Goal: Register for event/course

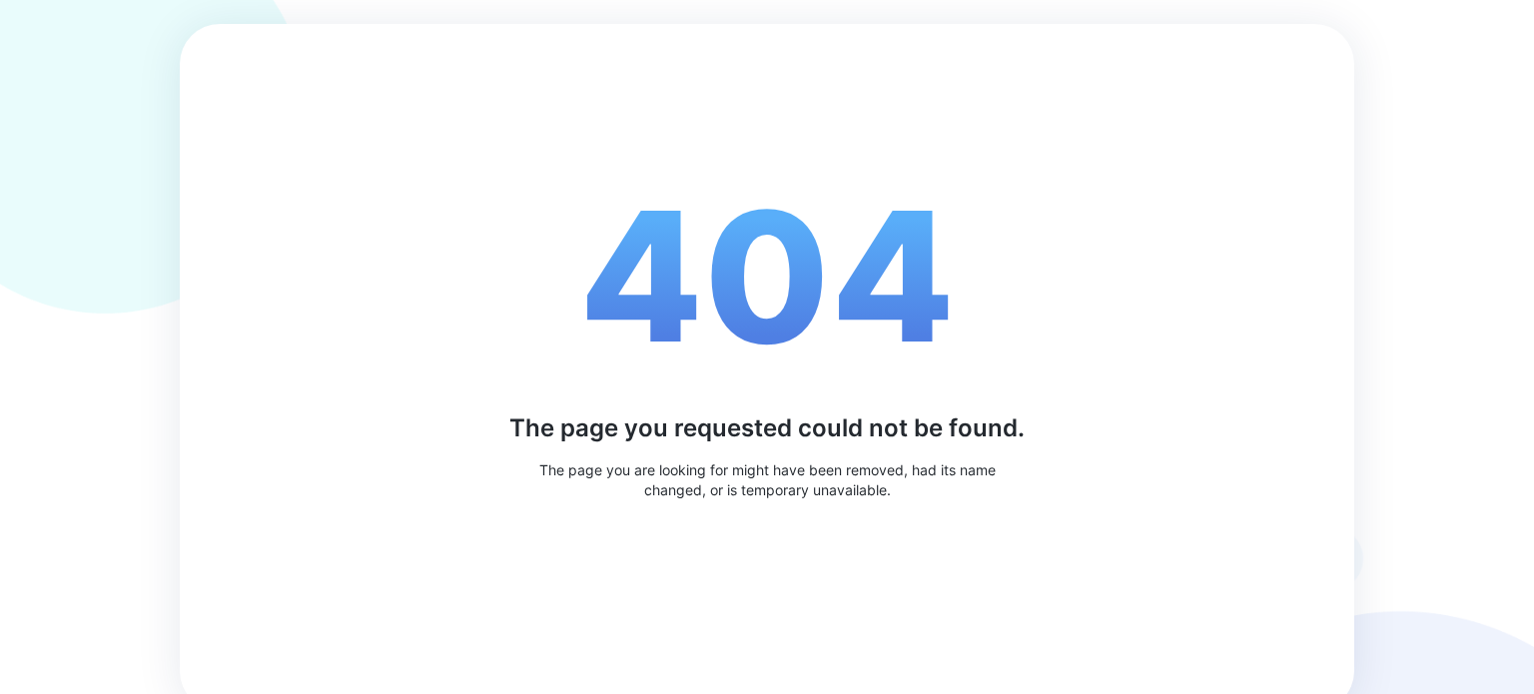
drag, startPoint x: 765, startPoint y: 347, endPoint x: 770, endPoint y: 43, distance: 303.7
click at [770, 43] on div "404 The page you requested could not be found. The page you are looking for mig…" at bounding box center [767, 367] width 1175 height 687
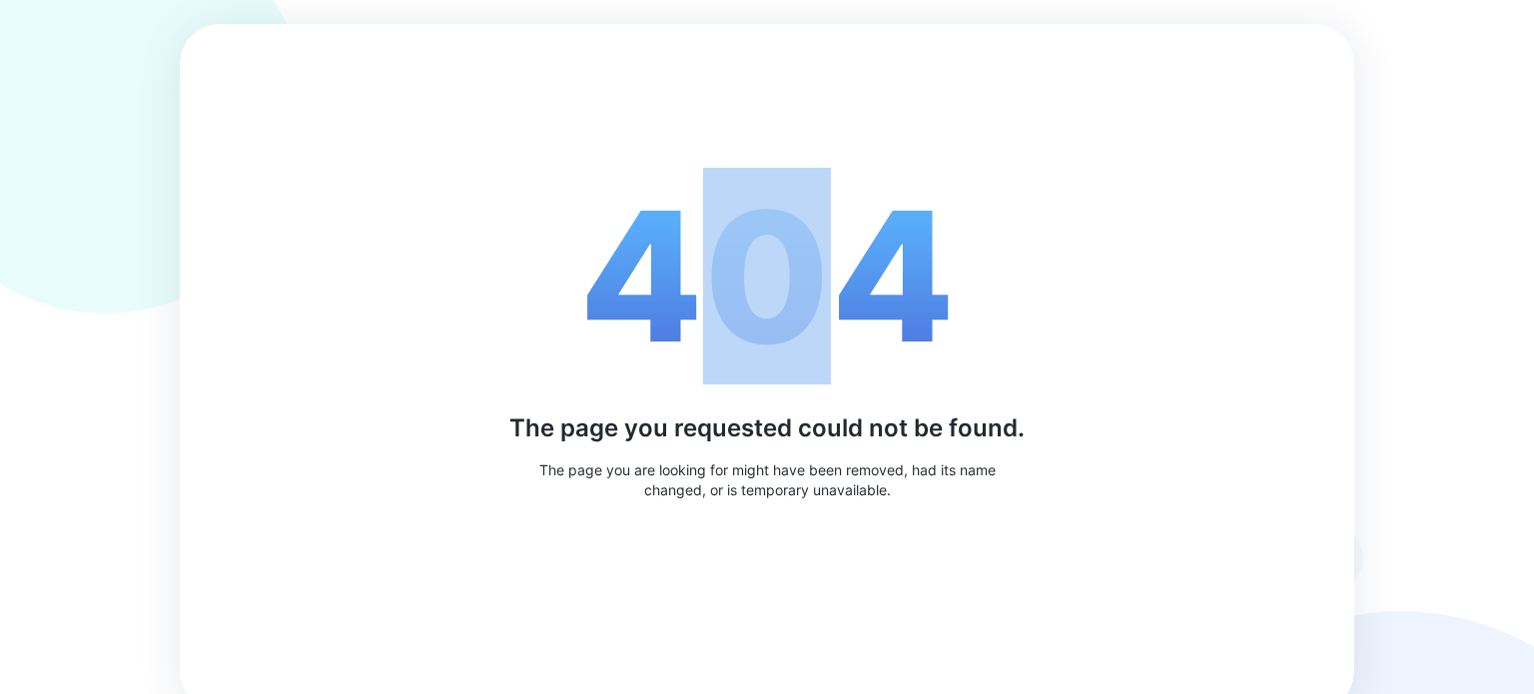
click at [859, 252] on span "404" at bounding box center [767, 276] width 376 height 217
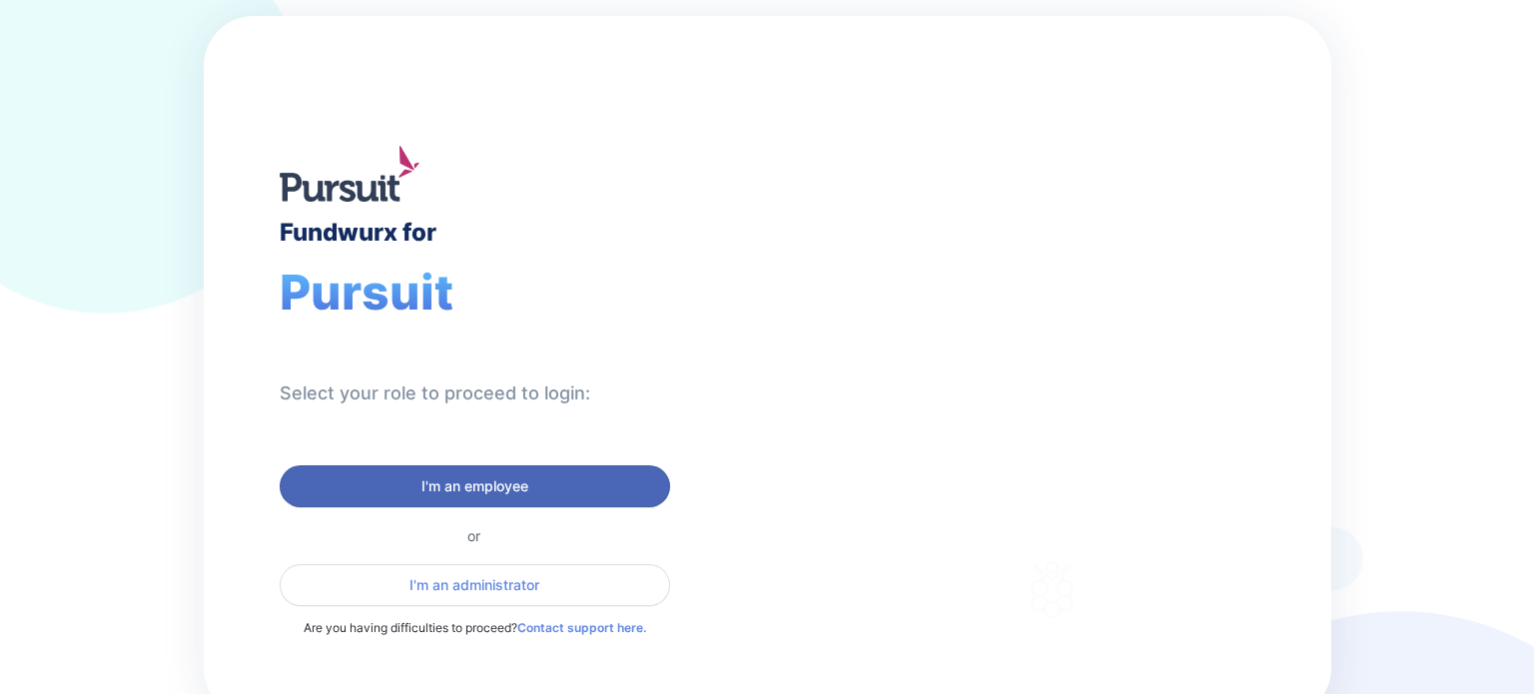
click at [448, 491] on span "I'm an employee" at bounding box center [475, 486] width 107 height 20
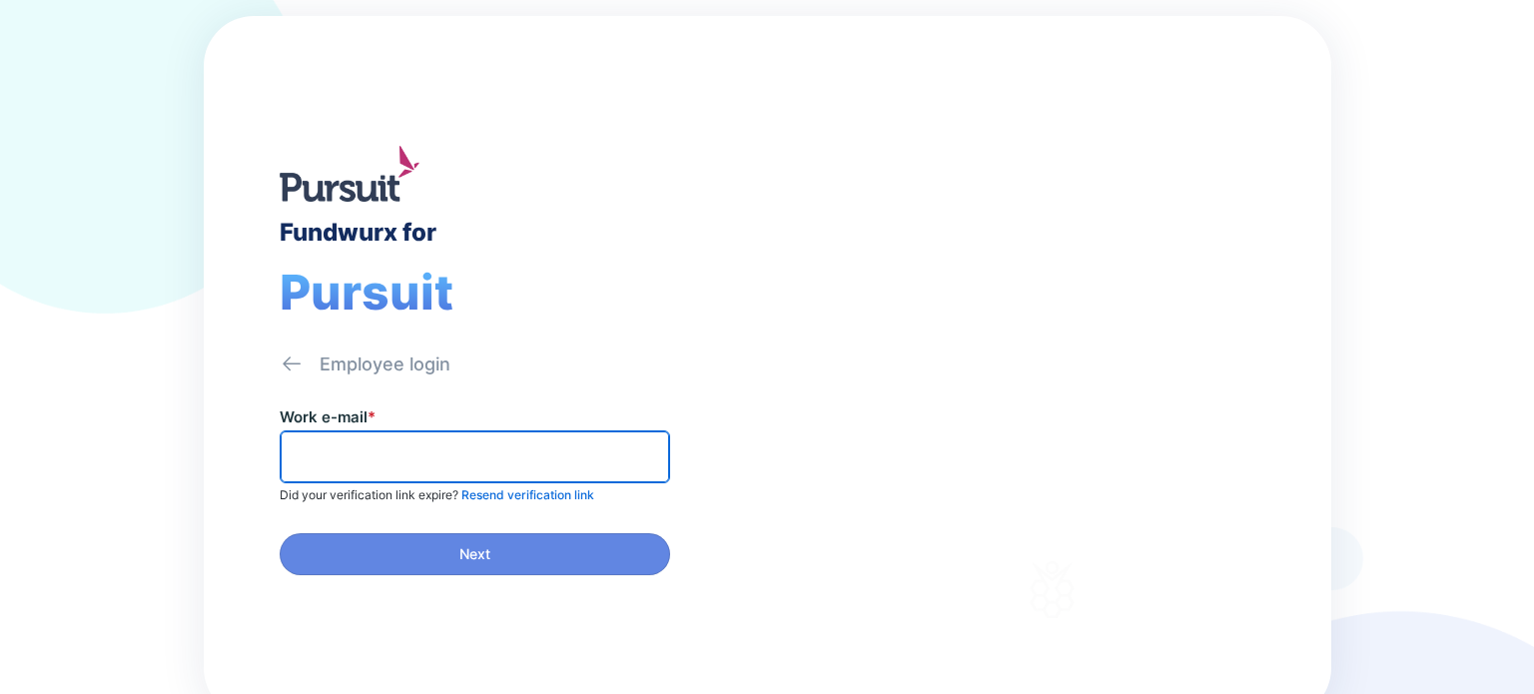
click at [368, 451] on input "text" at bounding box center [475, 456] width 373 height 31
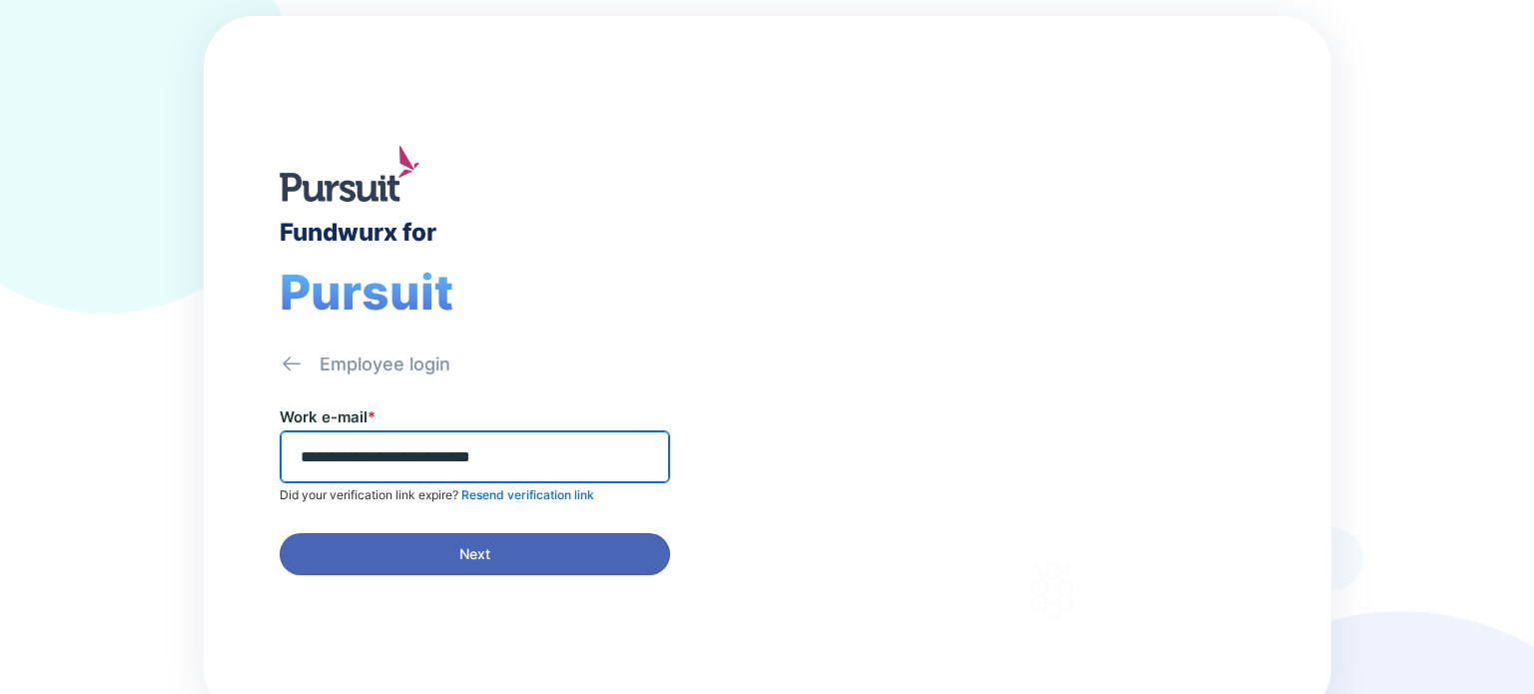
type input "**********"
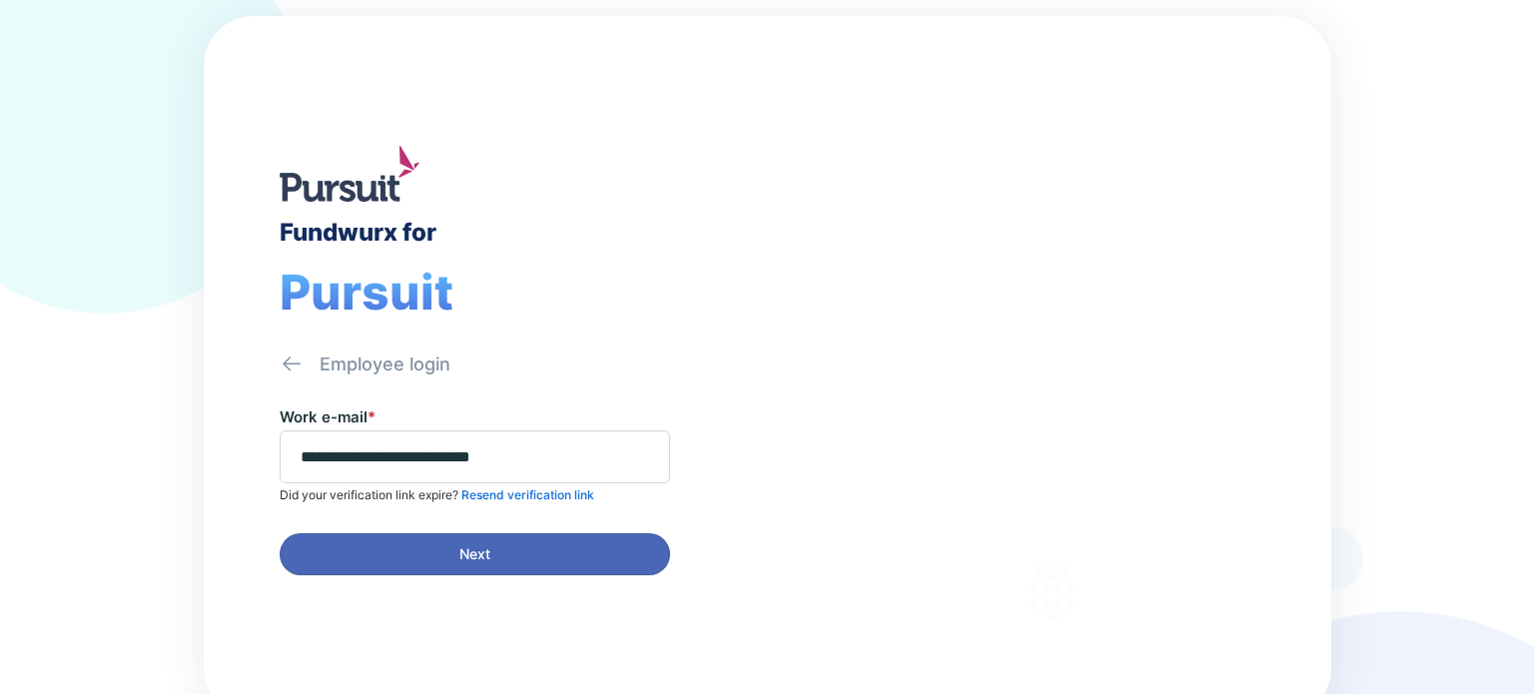
click at [491, 546] on span "Next" at bounding box center [475, 554] width 365 height 20
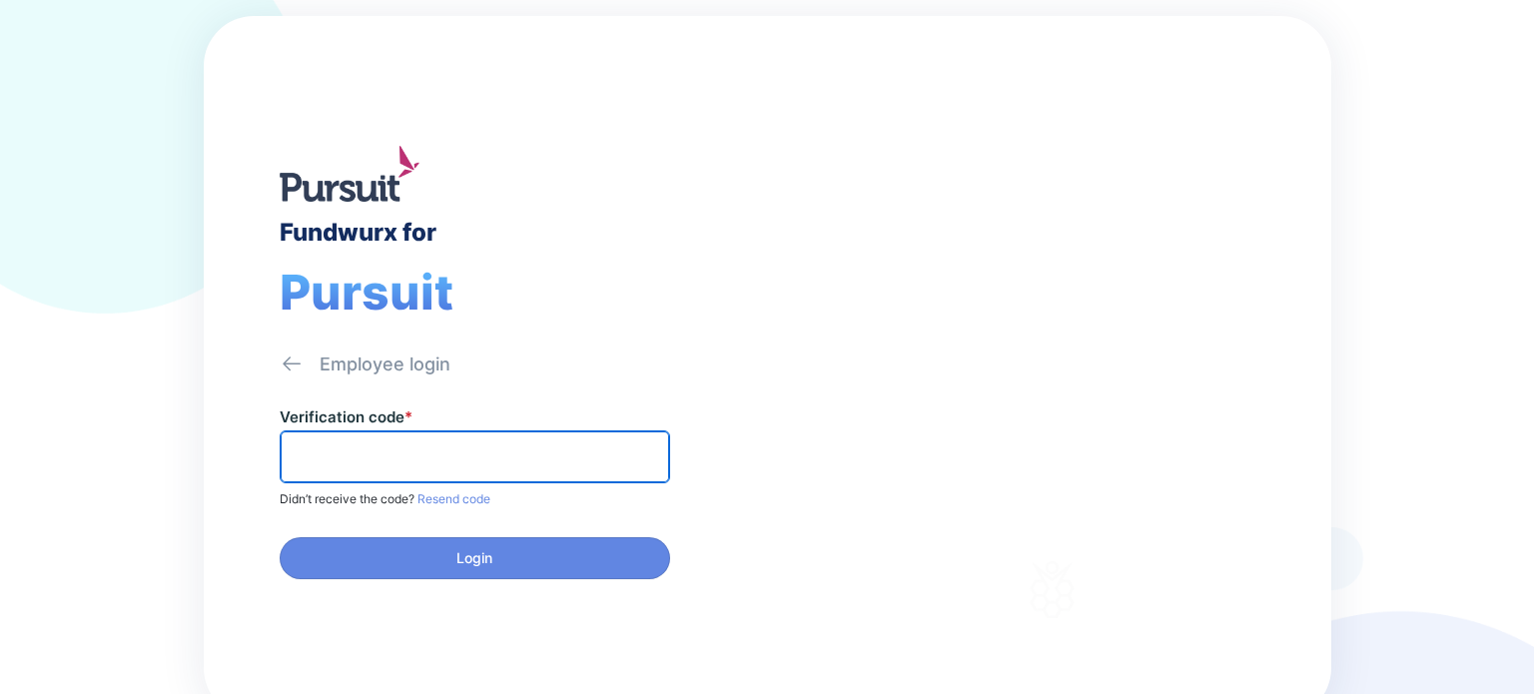
click at [397, 448] on input "text" at bounding box center [475, 456] width 373 height 31
type input "******"
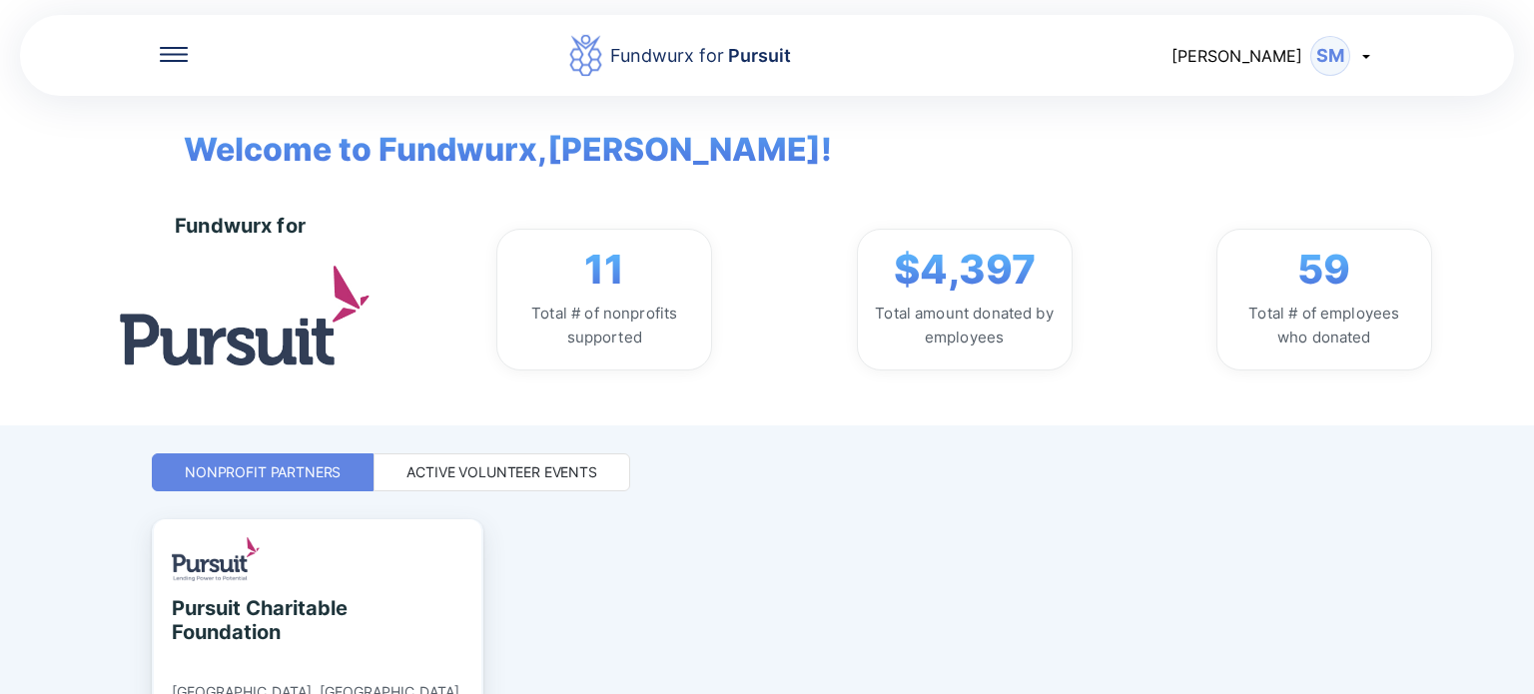
click at [421, 481] on div "Active Volunteer Events" at bounding box center [502, 472] width 191 height 20
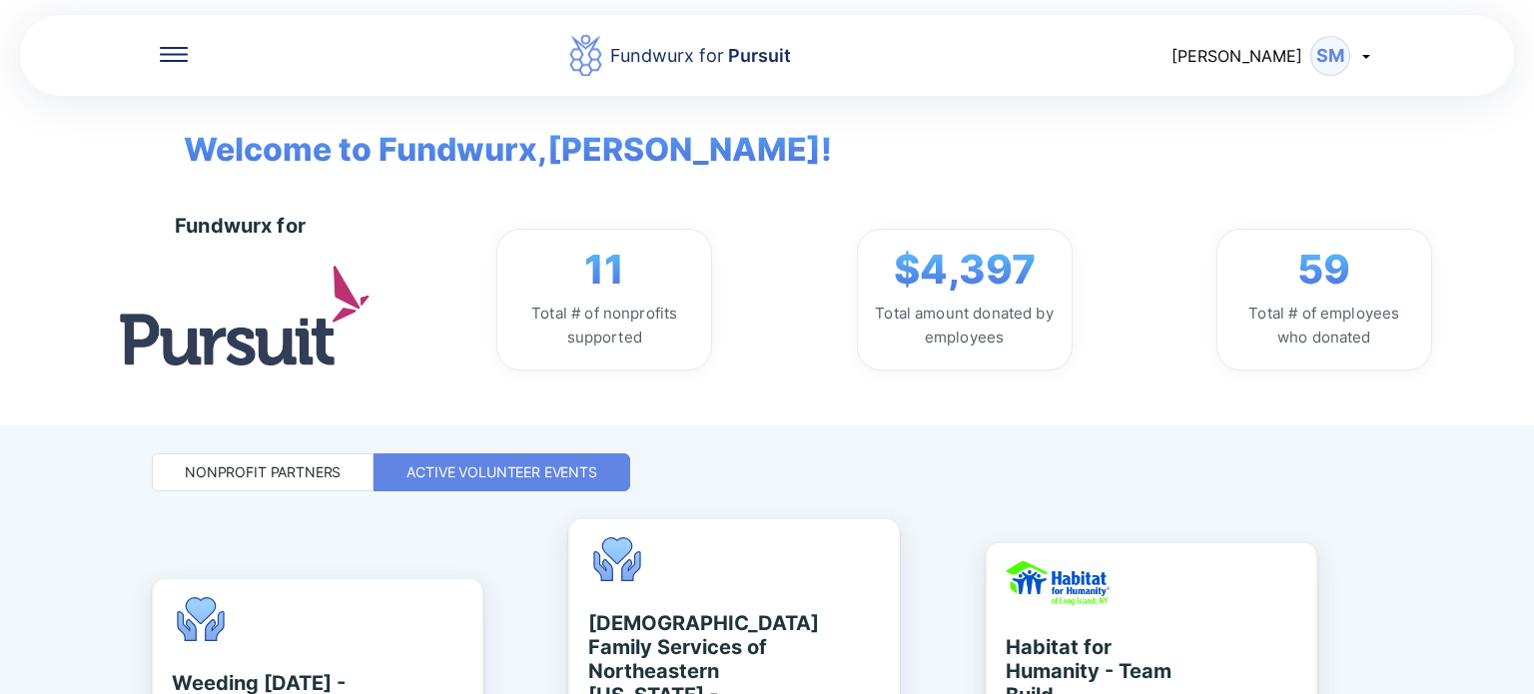
click at [1406, 509] on div "Fundwurx for Pursuit Steve SM Welcome to Fundwurx, Steve ! Fundwurx for 11 Tota…" at bounding box center [767, 347] width 1534 height 694
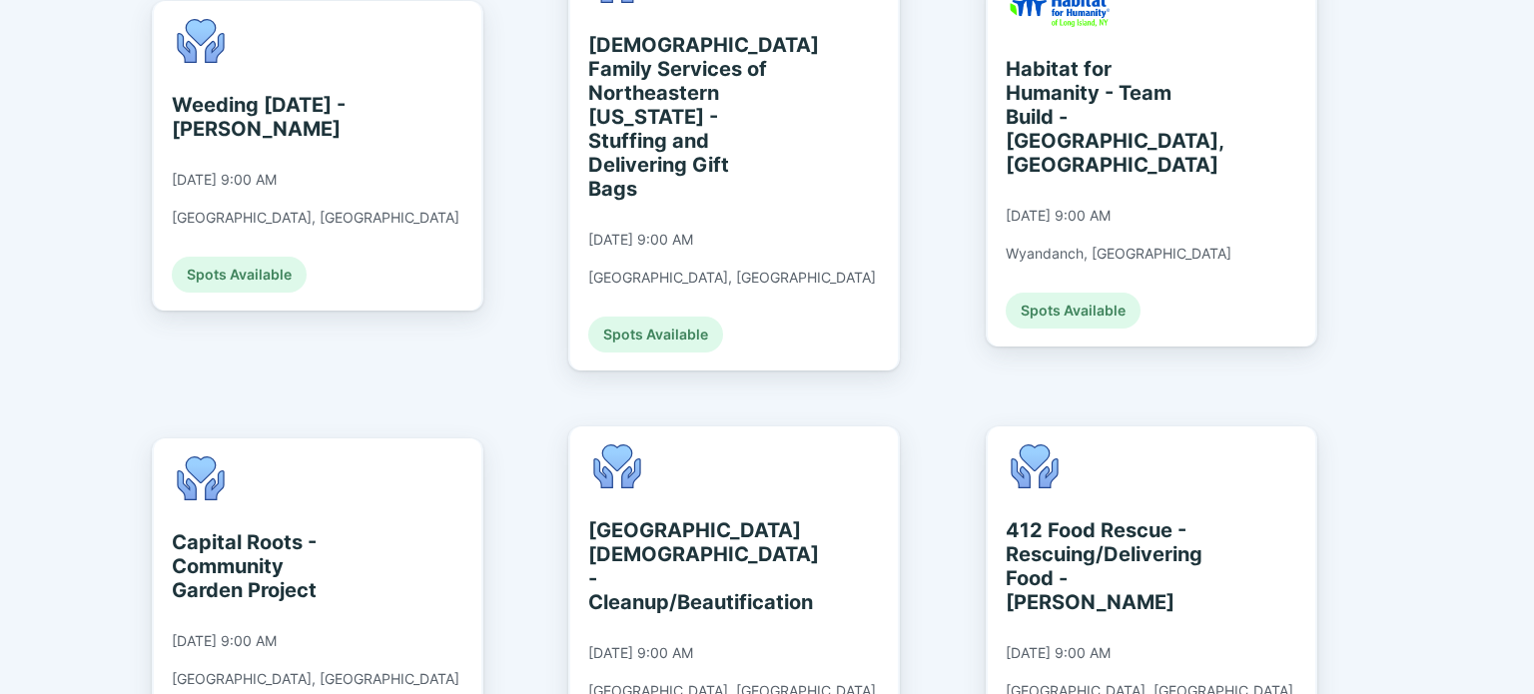
scroll to position [719, 0]
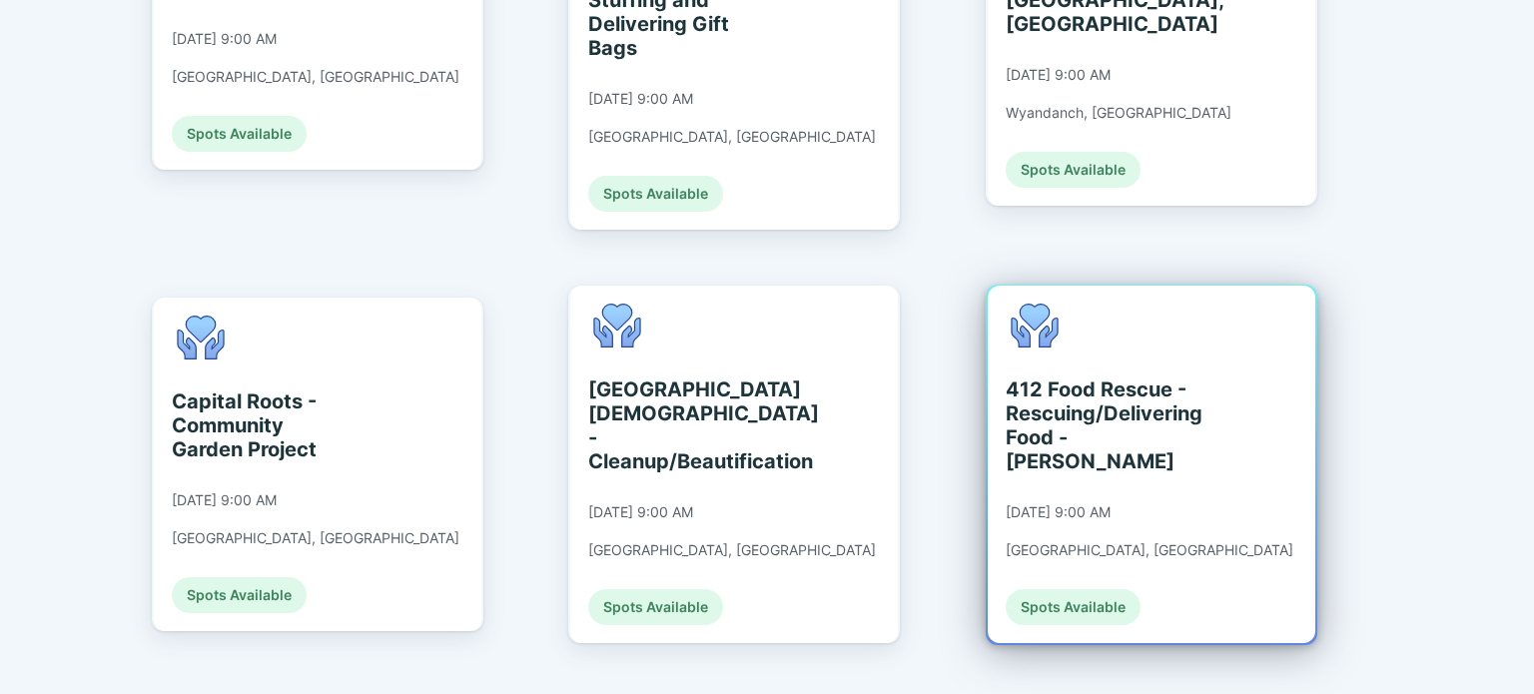
click at [1055, 589] on div "Spots Available" at bounding box center [1073, 607] width 135 height 36
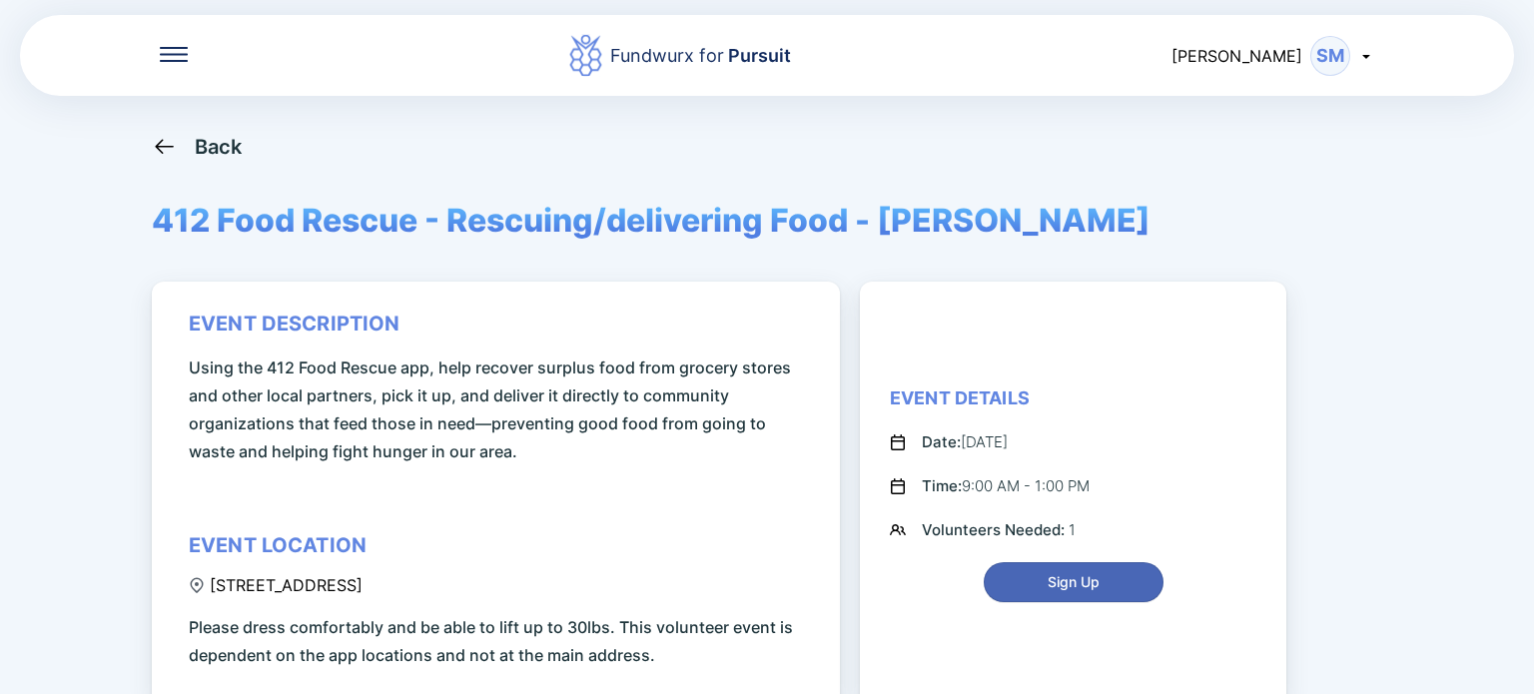
click at [1066, 591] on span "Sign Up" at bounding box center [1074, 582] width 52 height 20
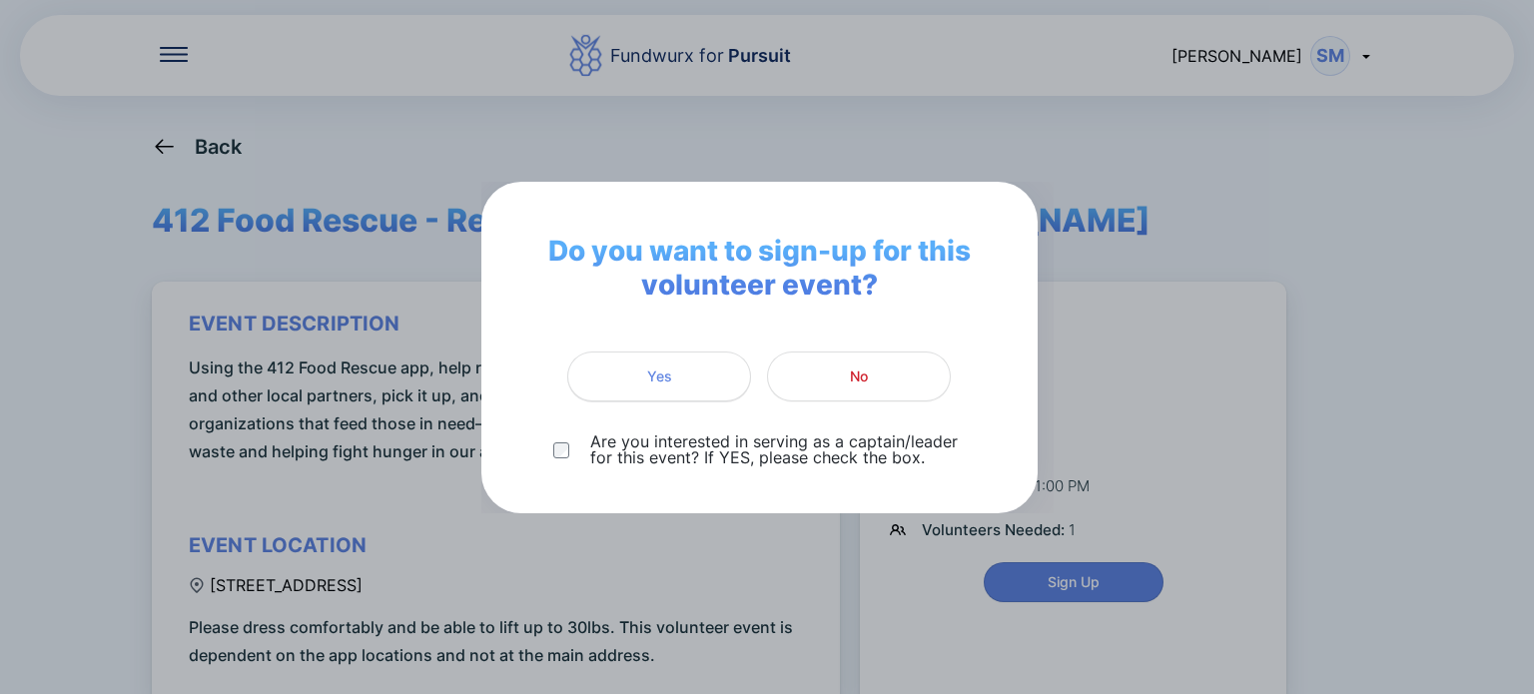
click at [655, 395] on button "Yes" at bounding box center [659, 377] width 184 height 50
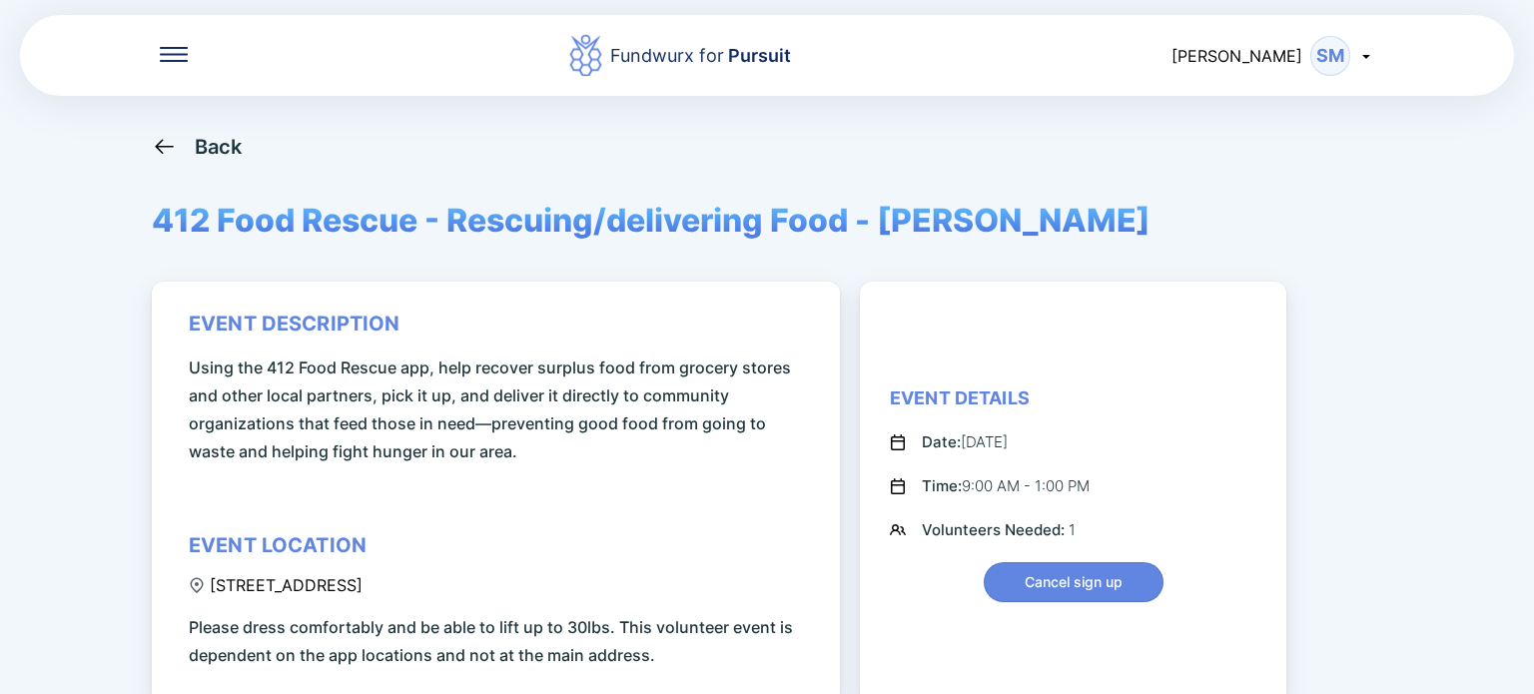
click at [1428, 378] on div "Fundwurx for Pursuit Steve SM Back 412 Food Rescue - Rescuing/delivering Food -…" at bounding box center [767, 347] width 1534 height 694
click at [1368, 54] on icon at bounding box center [1366, 56] width 16 height 16
click at [1232, 171] on div "Log out" at bounding box center [1282, 159] width 186 height 52
